Goal: Information Seeking & Learning: Understand process/instructions

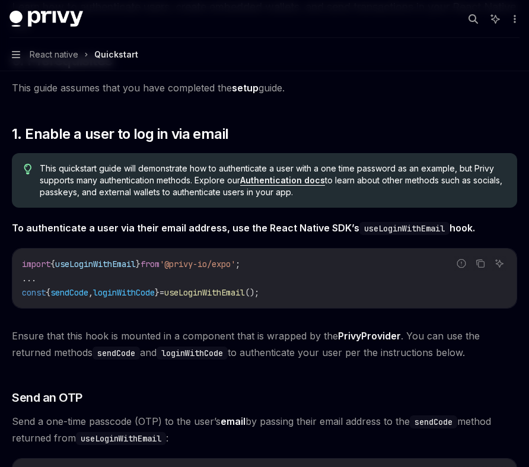
scroll to position [142, 0]
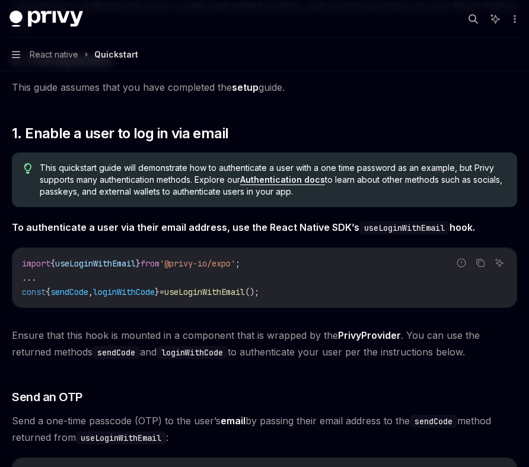
click at [280, 179] on link "Authentication docs" at bounding box center [282, 179] width 85 height 11
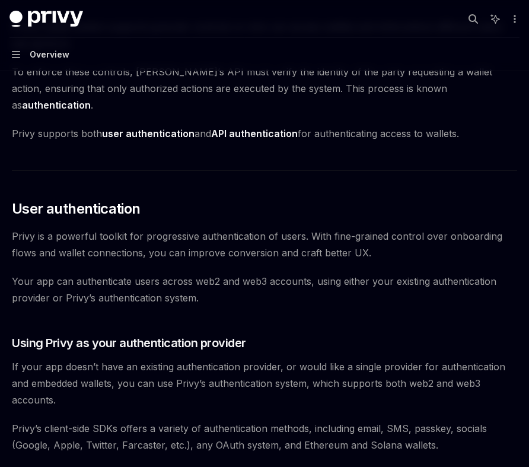
scroll to position [93, 0]
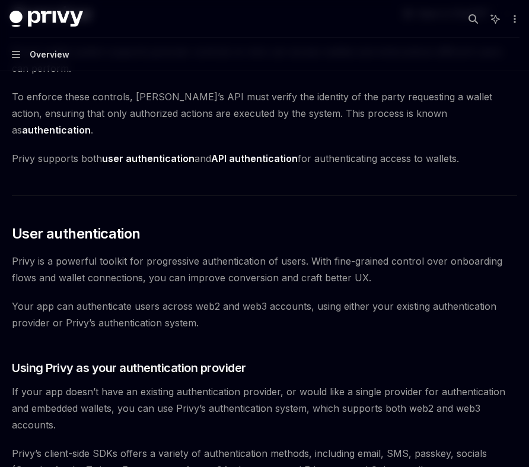
type textarea "*"
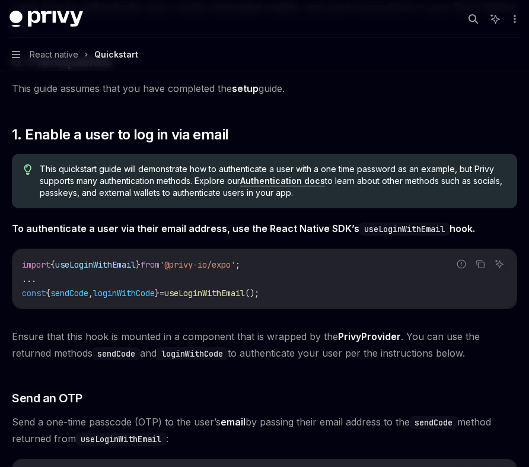
scroll to position [142, 0]
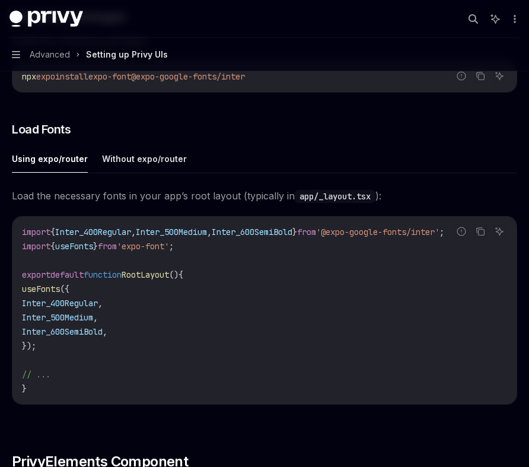
scroll to position [474, 0]
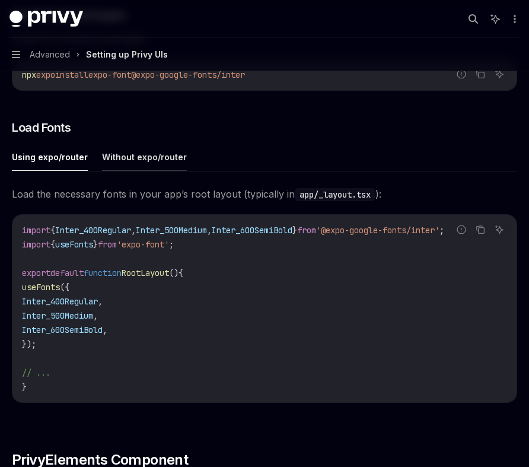
click at [144, 167] on button "Without expo/router" at bounding box center [144, 157] width 85 height 28
click at [62, 159] on button "Using expo/router" at bounding box center [50, 157] width 76 height 28
click at [164, 165] on button "Without expo/router" at bounding box center [144, 157] width 85 height 28
type textarea "*"
